Goal: Register for event/course

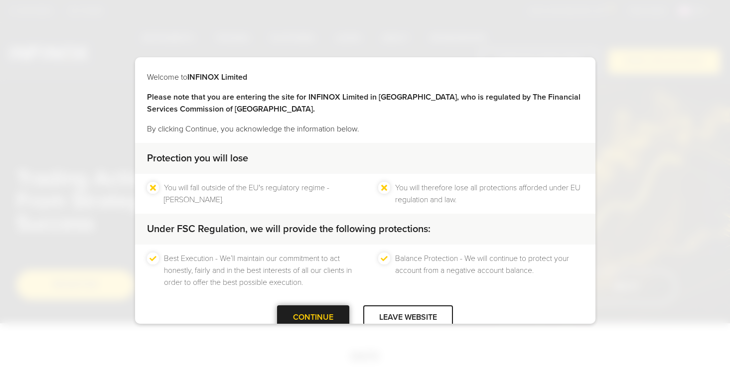
click at [319, 324] on div "CONTINUE" at bounding box center [313, 317] width 72 height 24
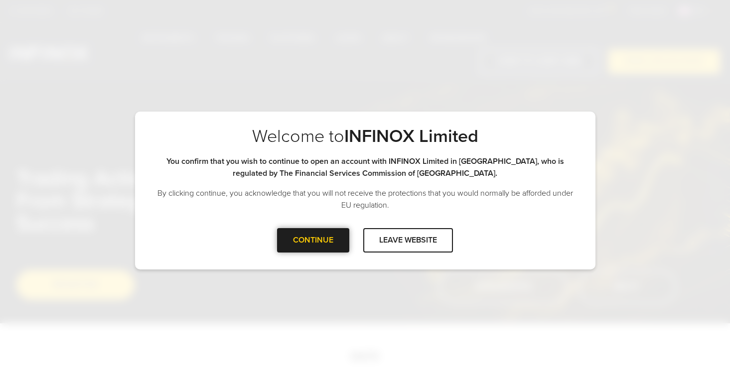
click at [326, 251] on div "CONTINUE" at bounding box center [313, 240] width 72 height 24
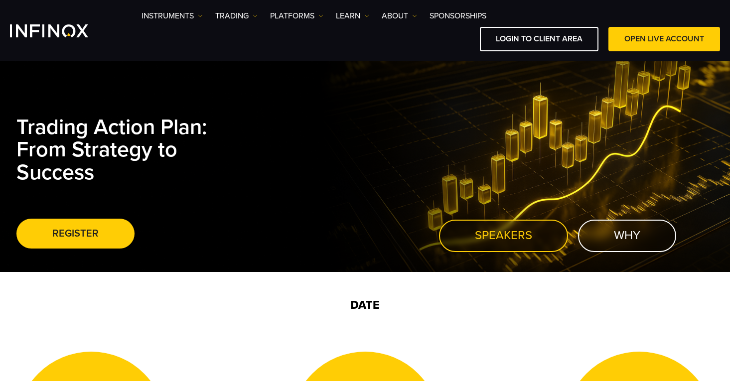
click at [487, 235] on link "SPEAKERS" at bounding box center [503, 236] width 129 height 32
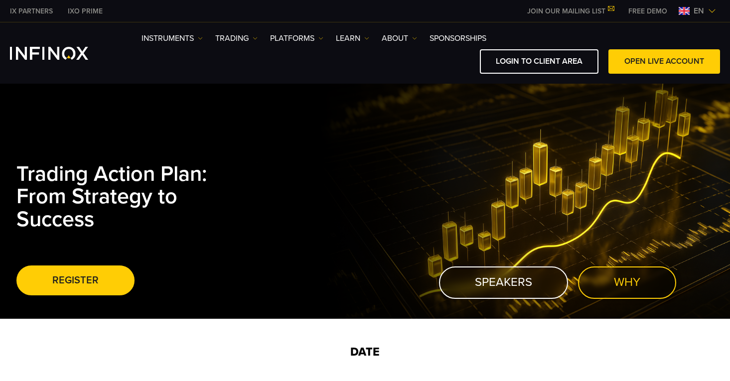
click at [638, 281] on link "WHY" at bounding box center [627, 283] width 98 height 32
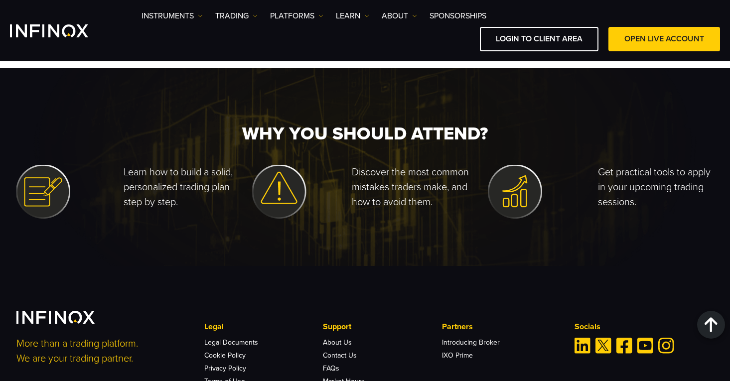
click at [281, 185] on img at bounding box center [279, 192] width 54 height 54
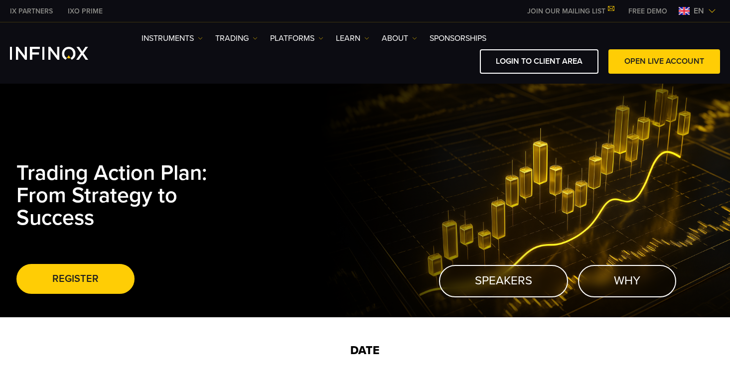
click at [701, 10] on span "en" at bounding box center [699, 11] width 18 height 12
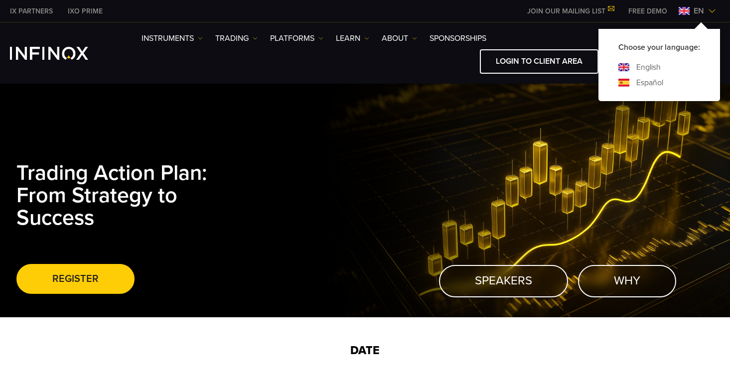
click at [648, 84] on link "Español" at bounding box center [649, 83] width 27 height 12
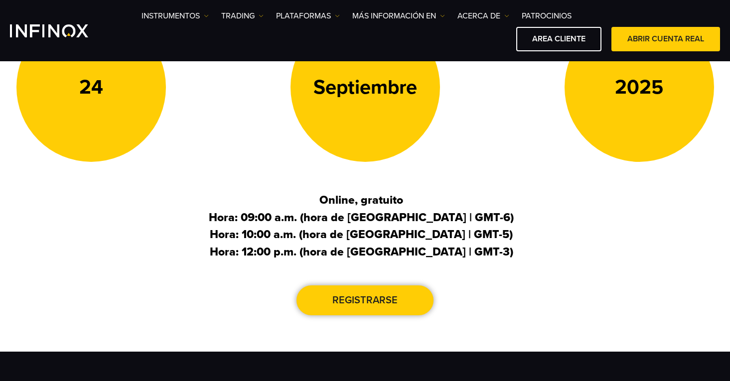
click at [336, 293] on link "Registrarse" at bounding box center [365, 301] width 137 height 30
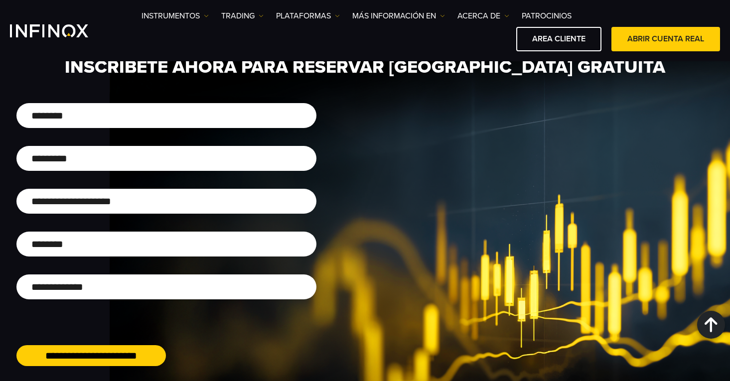
scroll to position [709, 0]
